Goal: Transaction & Acquisition: Purchase product/service

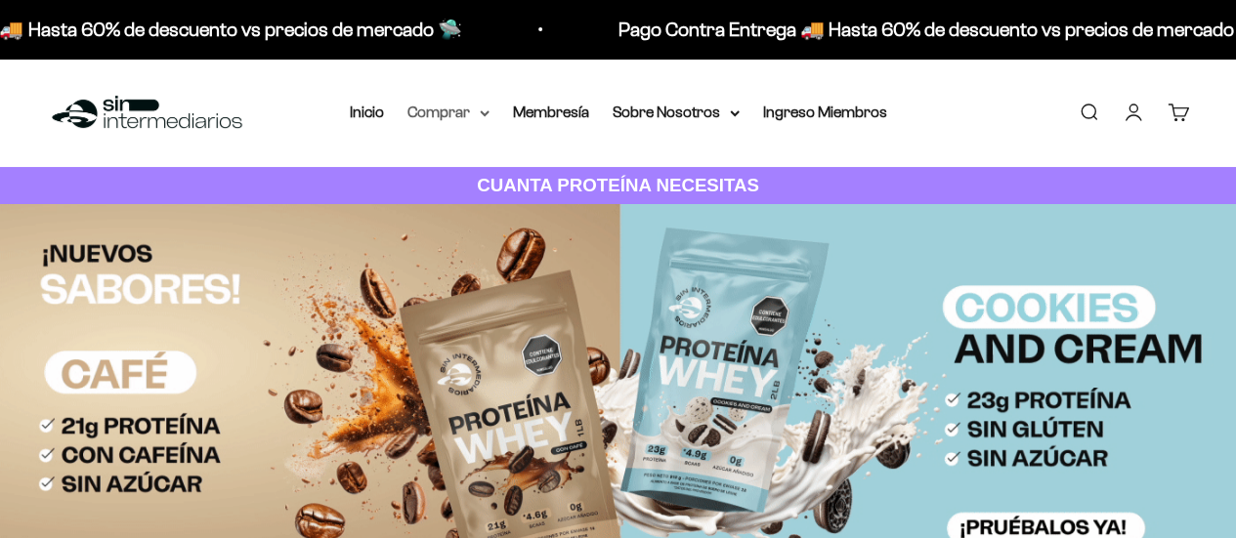
click at [459, 112] on summary "Comprar" at bounding box center [448, 112] width 82 height 25
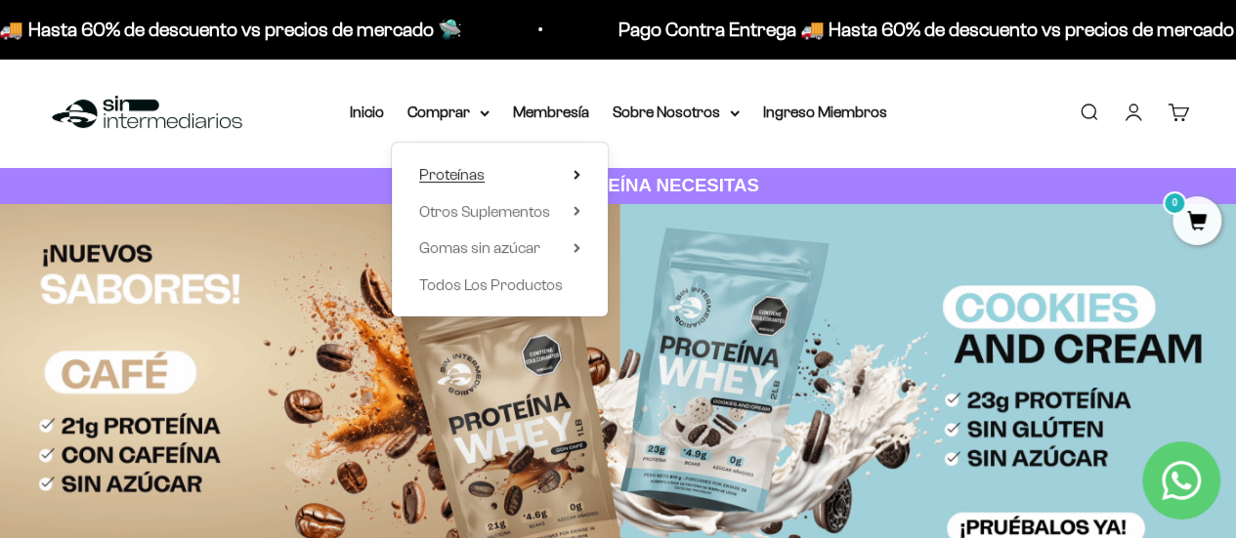
click at [559, 181] on summary "Proteínas" at bounding box center [499, 174] width 161 height 25
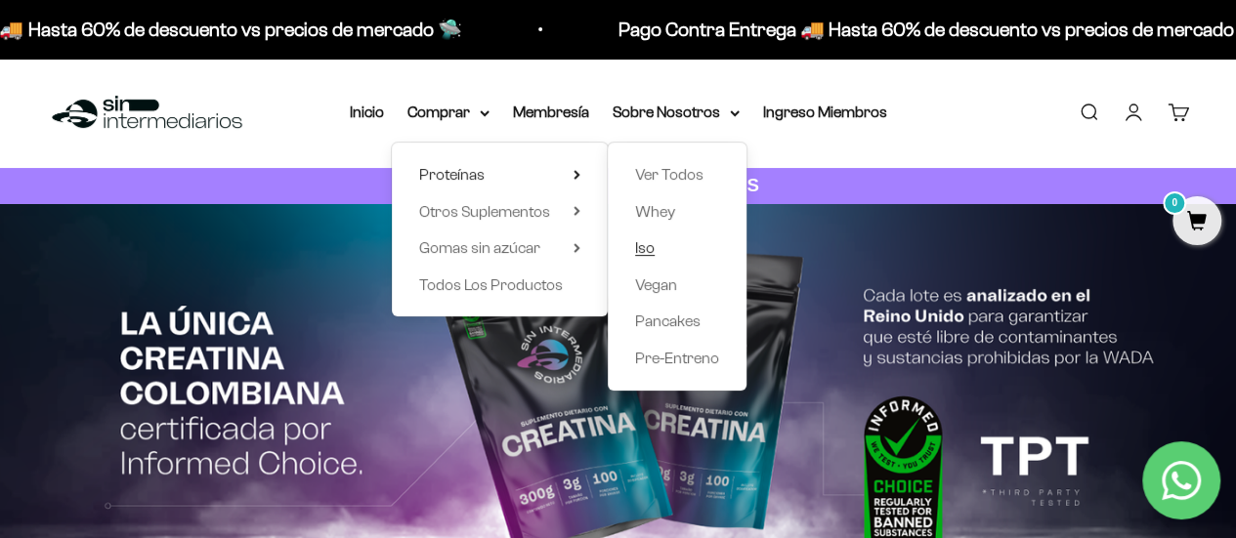
click at [662, 245] on link "Iso" at bounding box center [677, 247] width 84 height 25
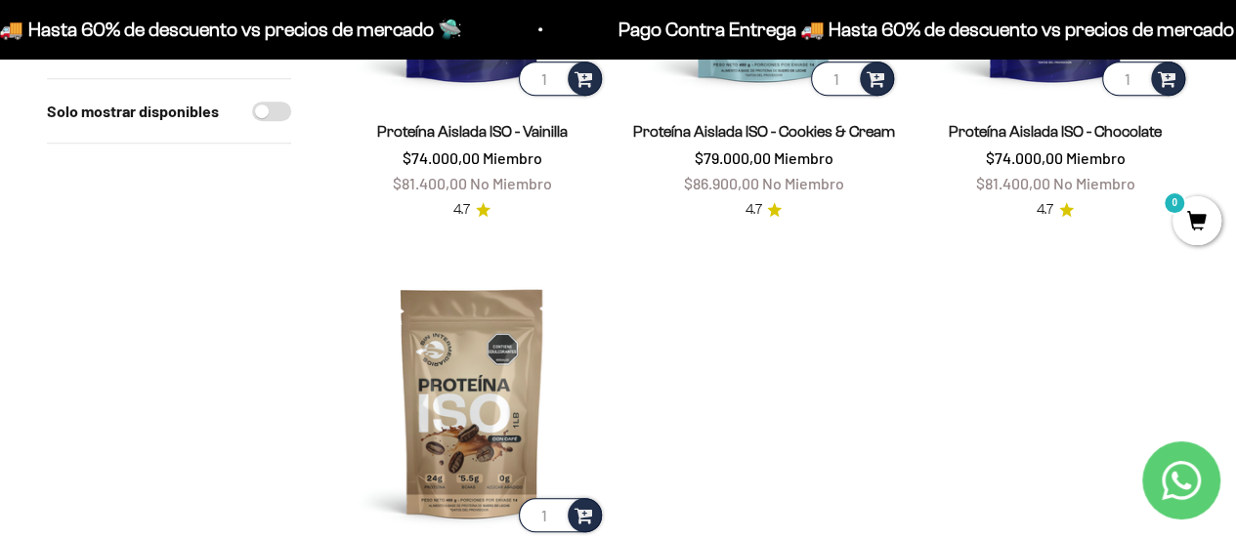
scroll to position [586, 0]
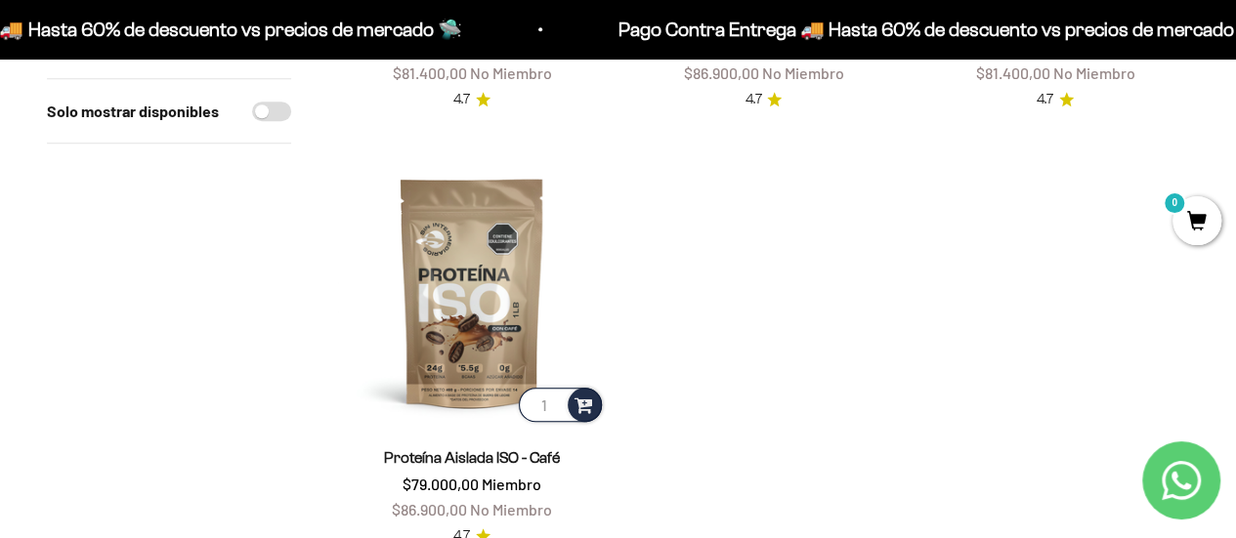
click at [662, 304] on product-list "1 Proteína Aislada ISO - Vainilla $74.000,00 Miembro $81.400,00 No Miembro 4.7 …" at bounding box center [763, 135] width 851 height 827
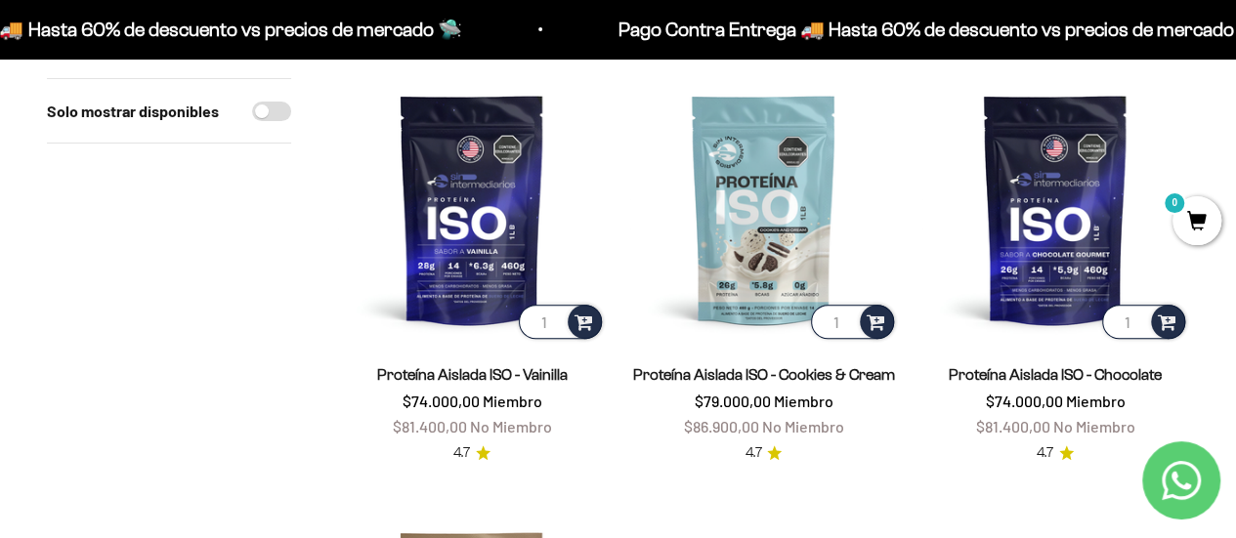
scroll to position [195, 0]
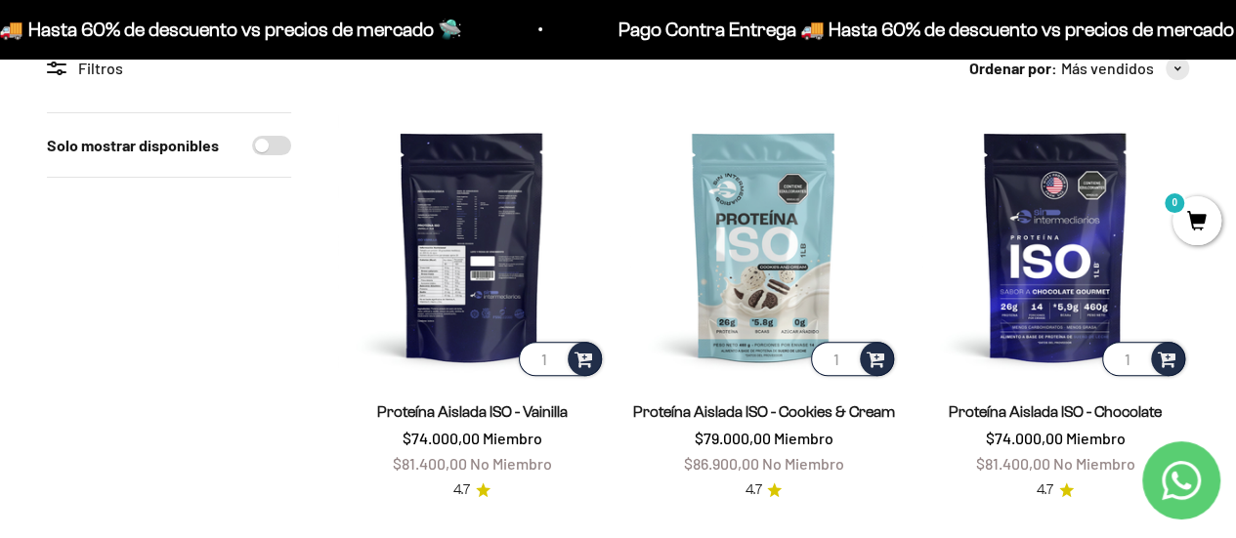
click at [486, 232] on img at bounding box center [472, 246] width 268 height 268
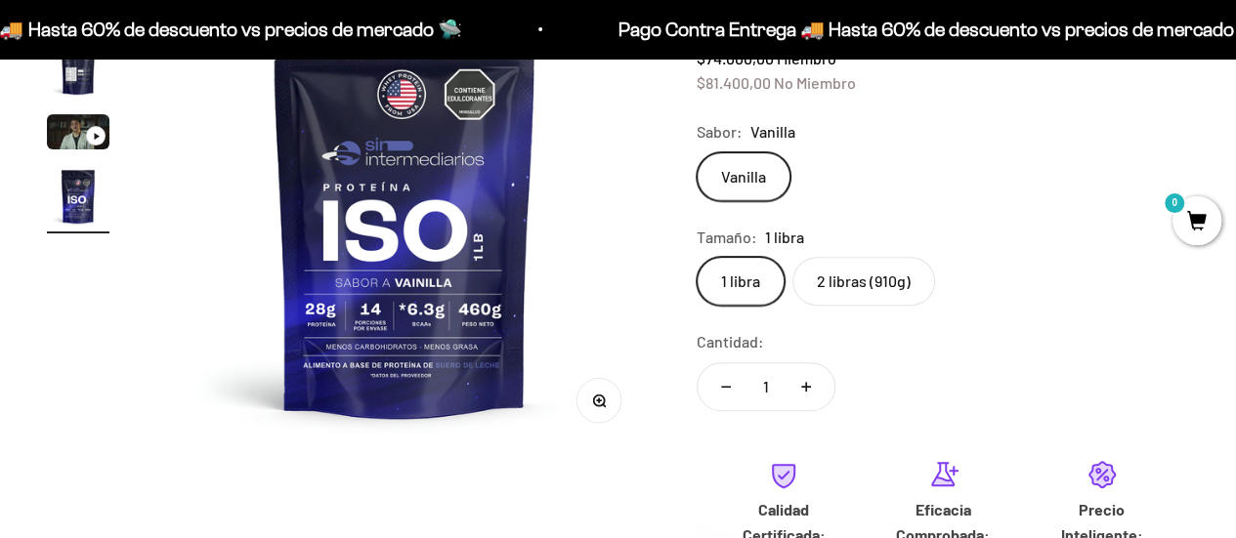
scroll to position [0, 1513]
click at [870, 288] on label "2 libras (910g)" at bounding box center [863, 281] width 143 height 49
click at [697, 257] on input "2 libras (910g)" at bounding box center [696, 256] width 1 height 1
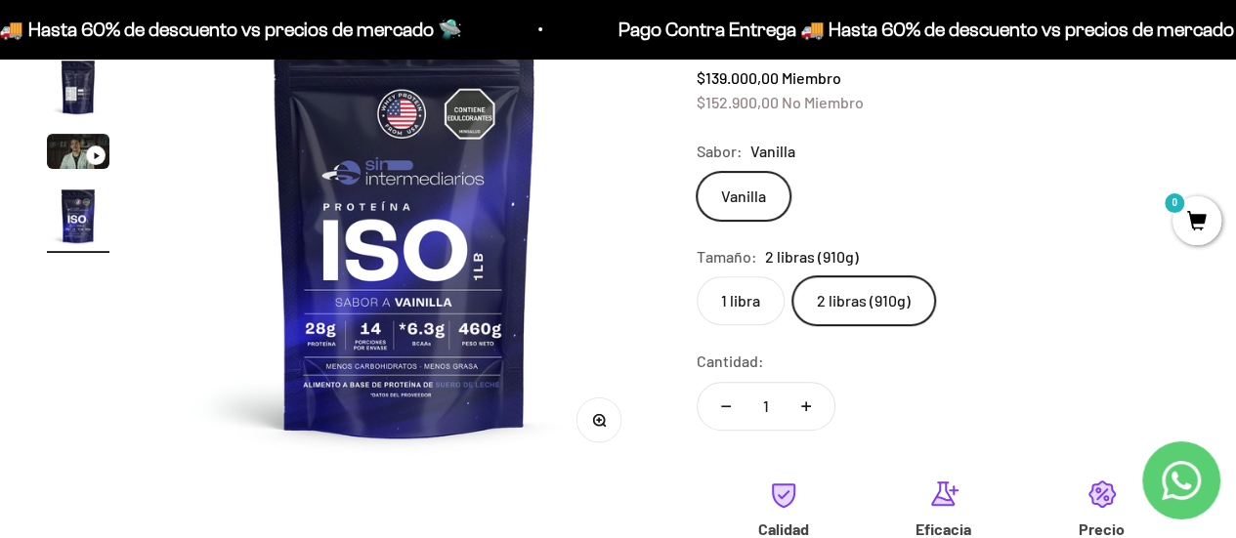
scroll to position [293, 0]
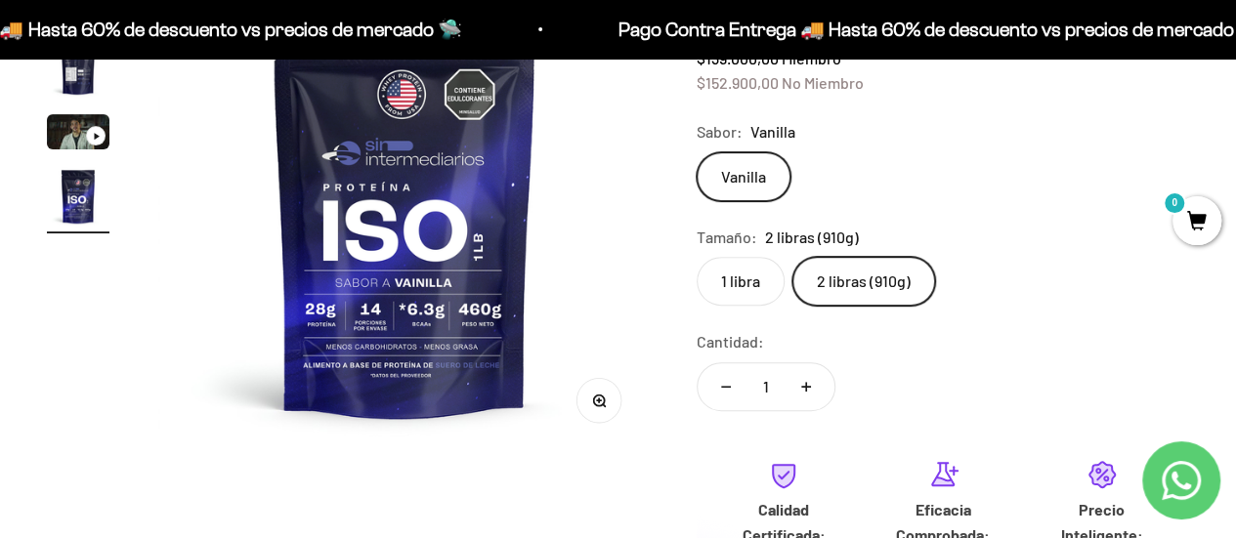
click at [744, 292] on label "1 libra" at bounding box center [741, 281] width 88 height 49
click at [697, 257] on input "1 libra" at bounding box center [696, 256] width 1 height 1
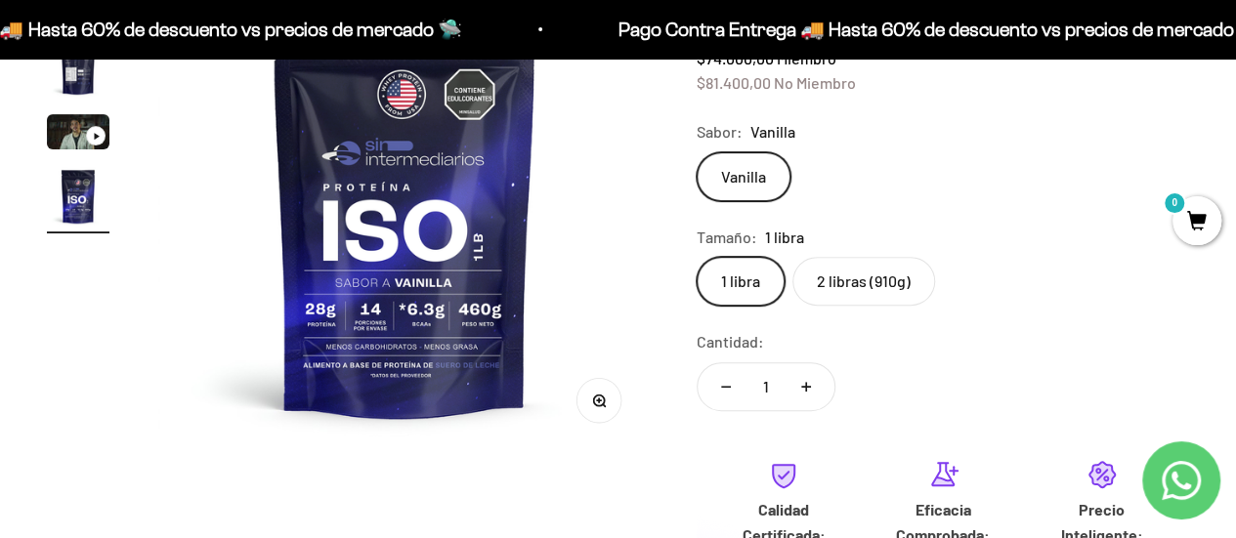
click at [852, 288] on label "2 libras (910g)" at bounding box center [863, 281] width 143 height 49
click at [697, 257] on input "2 libras (910g)" at bounding box center [696, 256] width 1 height 1
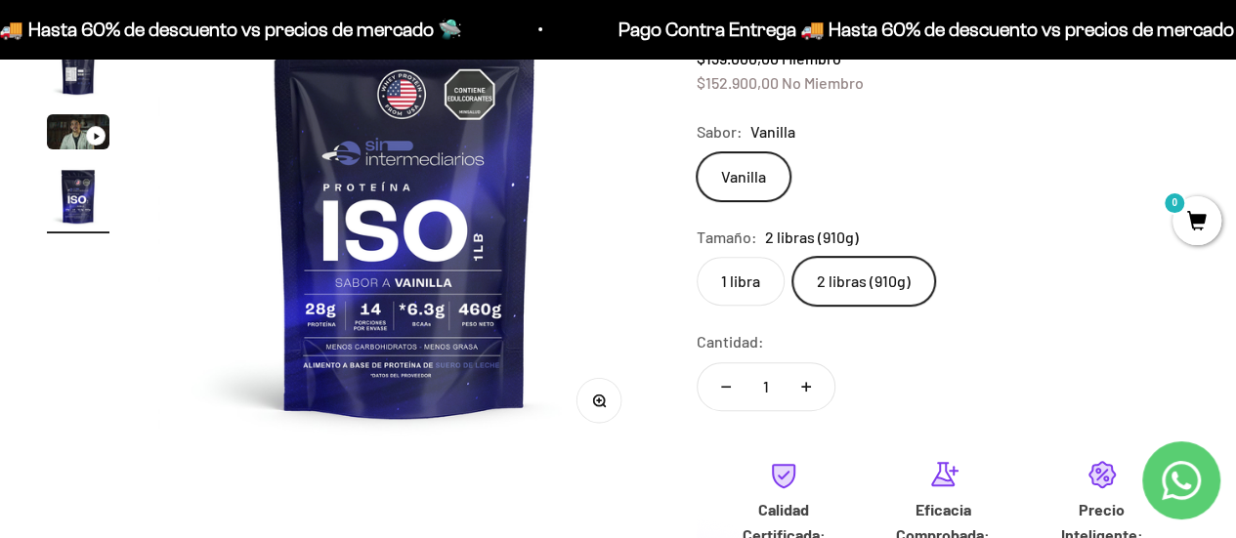
click at [746, 289] on label "1 libra" at bounding box center [741, 281] width 88 height 49
click at [697, 257] on input "1 libra" at bounding box center [696, 256] width 1 height 1
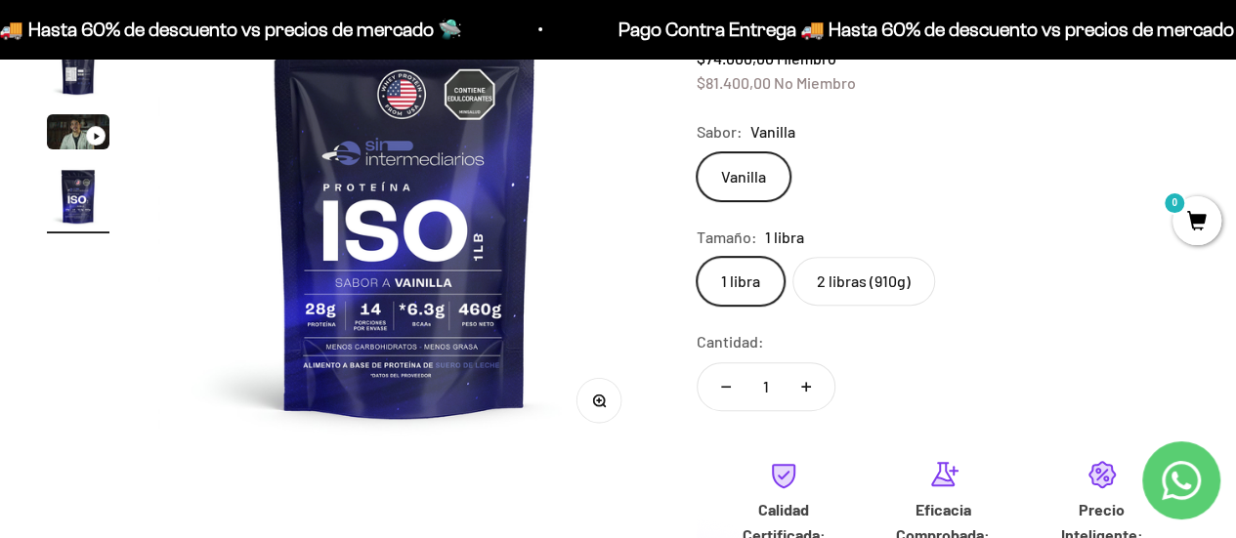
click at [838, 296] on label "2 libras (910g)" at bounding box center [863, 281] width 143 height 49
click at [697, 257] on input "2 libras (910g)" at bounding box center [696, 256] width 1 height 1
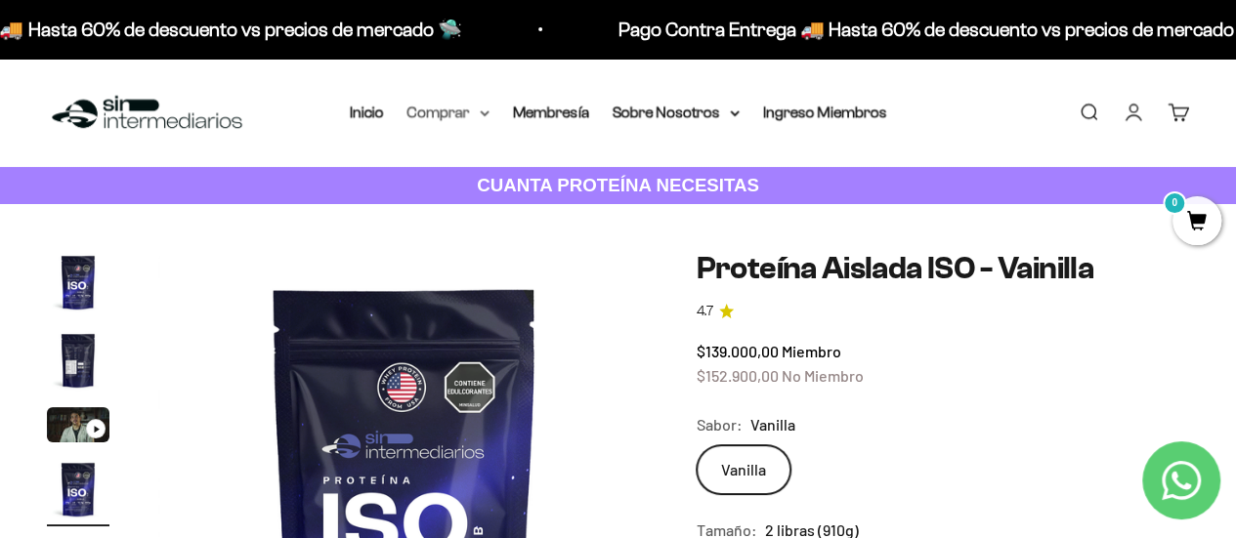
click at [449, 120] on summary "Comprar" at bounding box center [448, 112] width 82 height 25
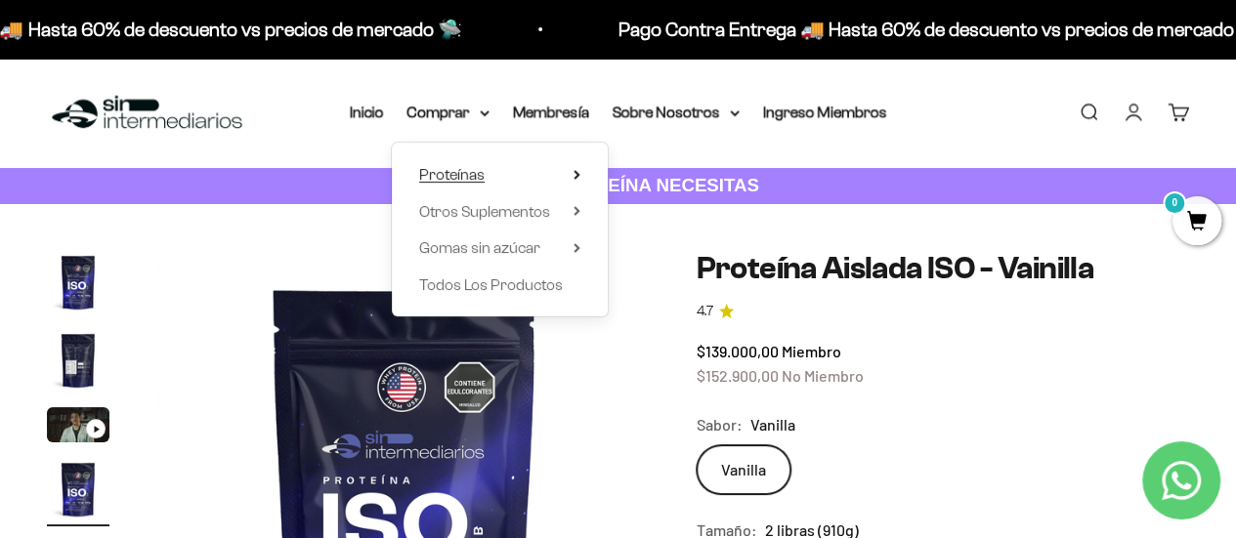
click at [569, 179] on summary "Proteínas" at bounding box center [499, 174] width 161 height 25
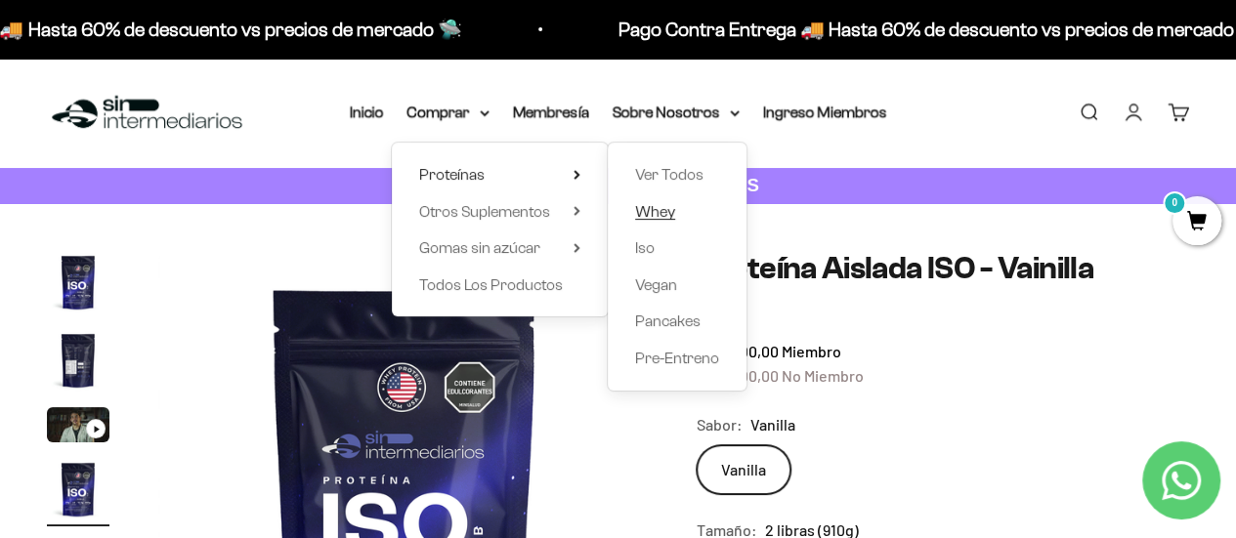
click at [675, 213] on link "Whey" at bounding box center [677, 211] width 84 height 25
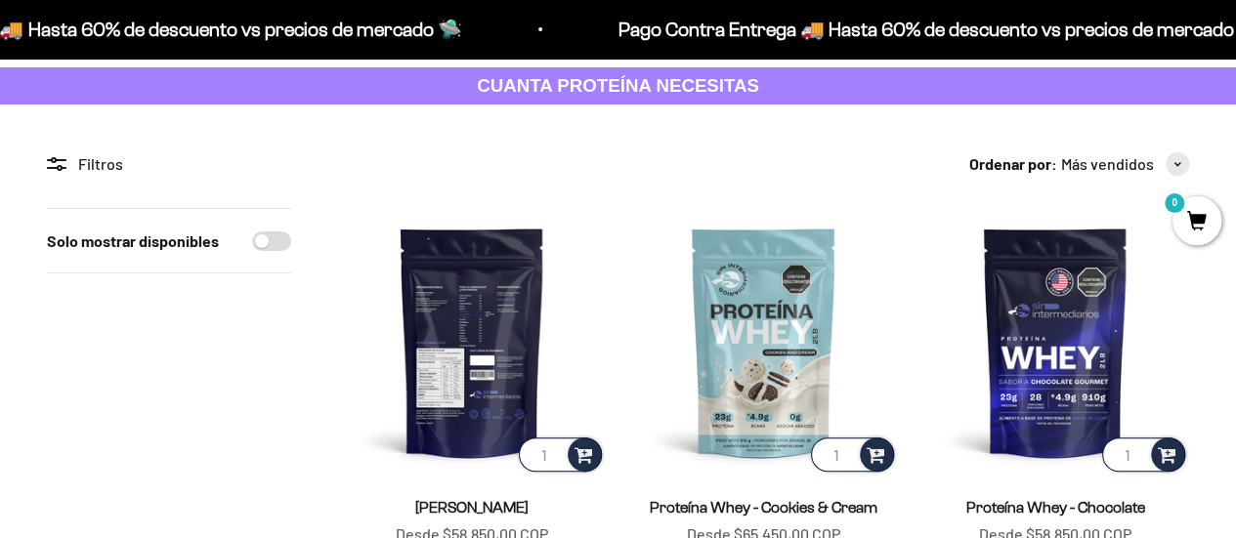
scroll to position [195, 0]
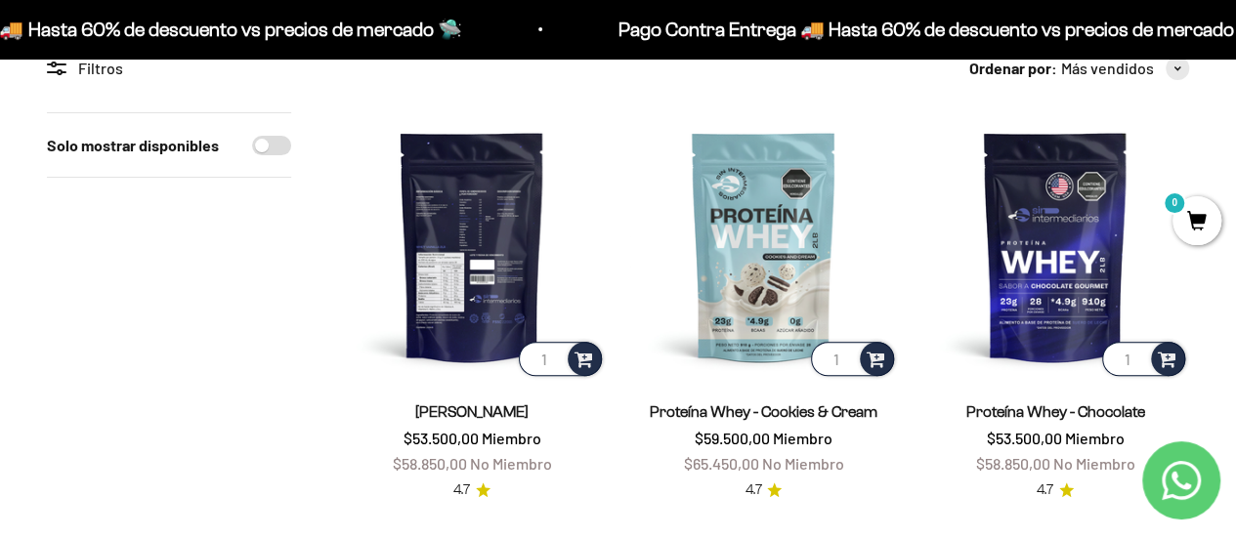
click at [396, 286] on img at bounding box center [472, 246] width 268 height 268
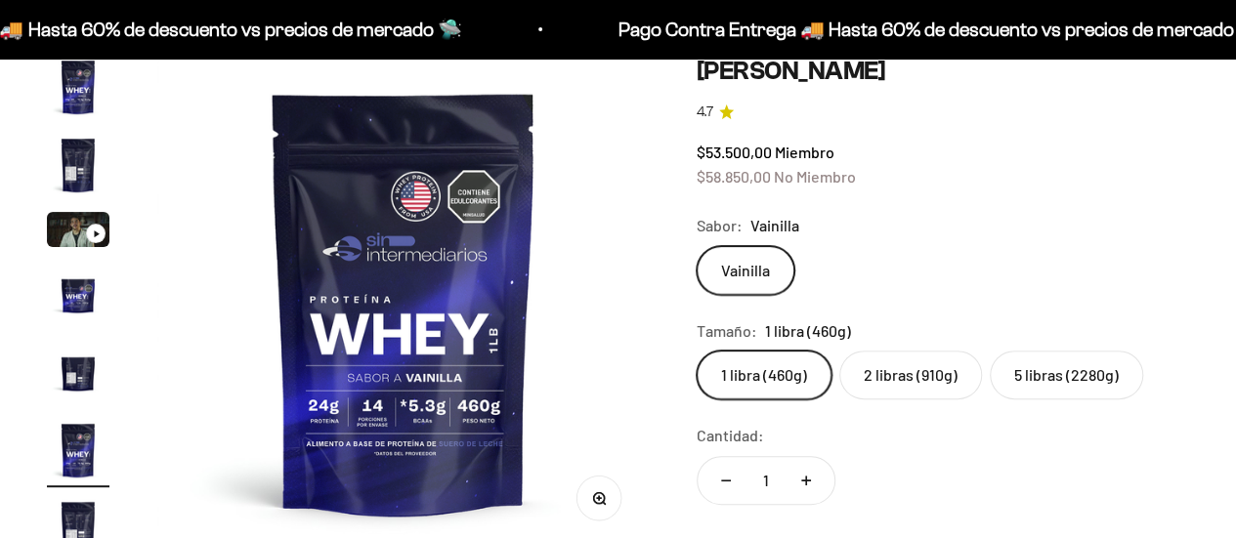
scroll to position [0, 2523]
click at [913, 376] on label "2 libras (910g)" at bounding box center [910, 375] width 143 height 49
click at [697, 351] on input "2 libras (910g)" at bounding box center [696, 350] width 1 height 1
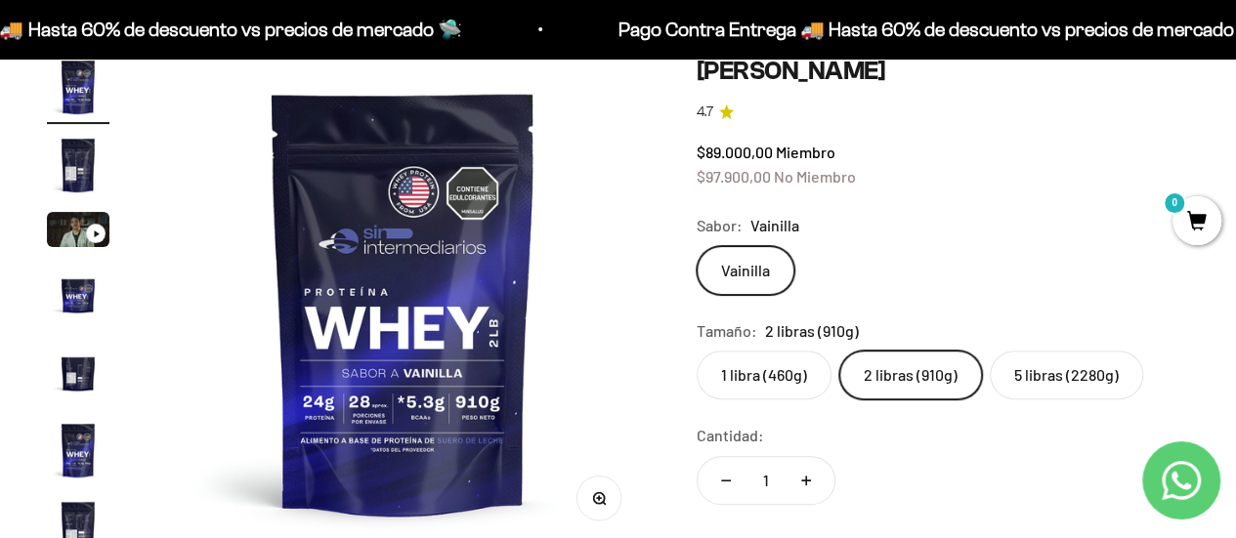
click at [762, 379] on label "1 libra (460g)" at bounding box center [764, 375] width 135 height 49
click at [697, 351] on input "1 libra (460g)" at bounding box center [696, 350] width 1 height 1
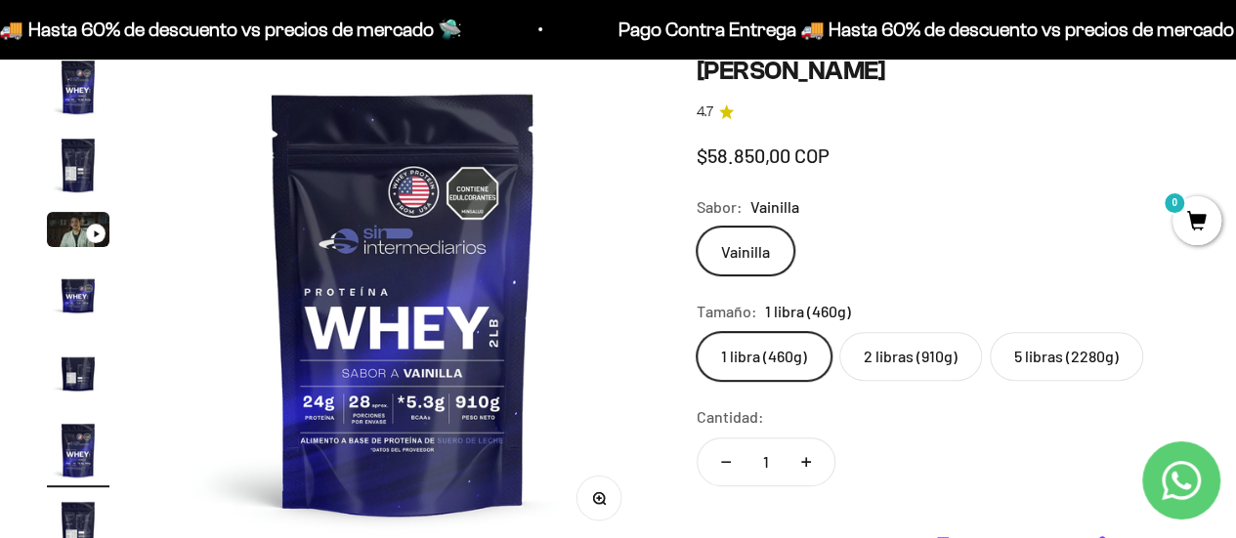
scroll to position [0, 2523]
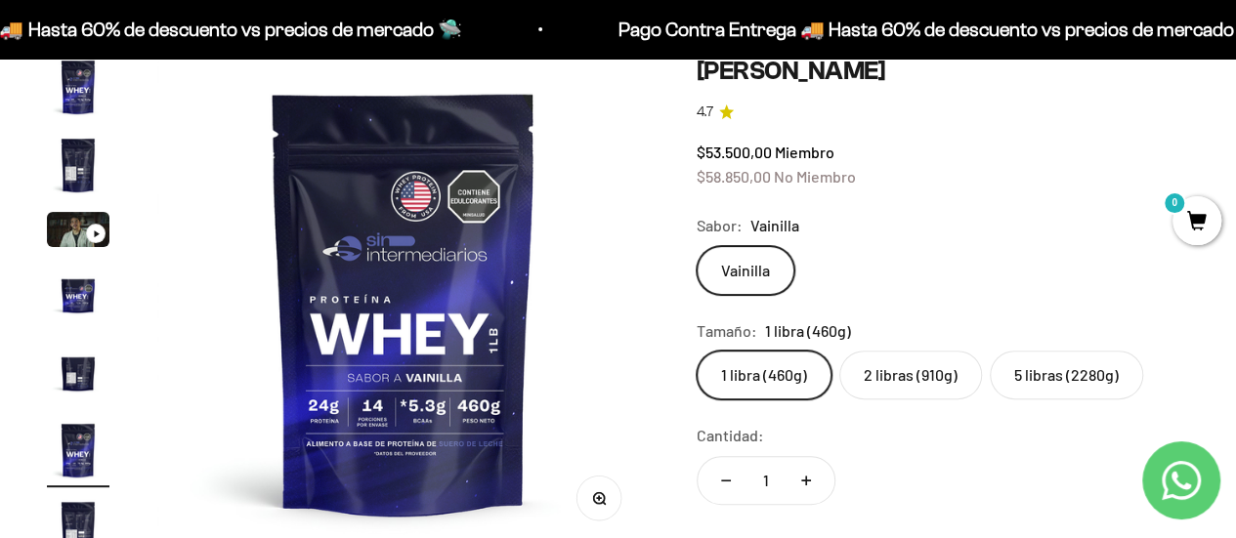
click at [935, 386] on label "2 libras (910g)" at bounding box center [910, 375] width 143 height 49
click at [697, 351] on input "2 libras (910g)" at bounding box center [696, 350] width 1 height 1
